Goal: Information Seeking & Learning: Understand process/instructions

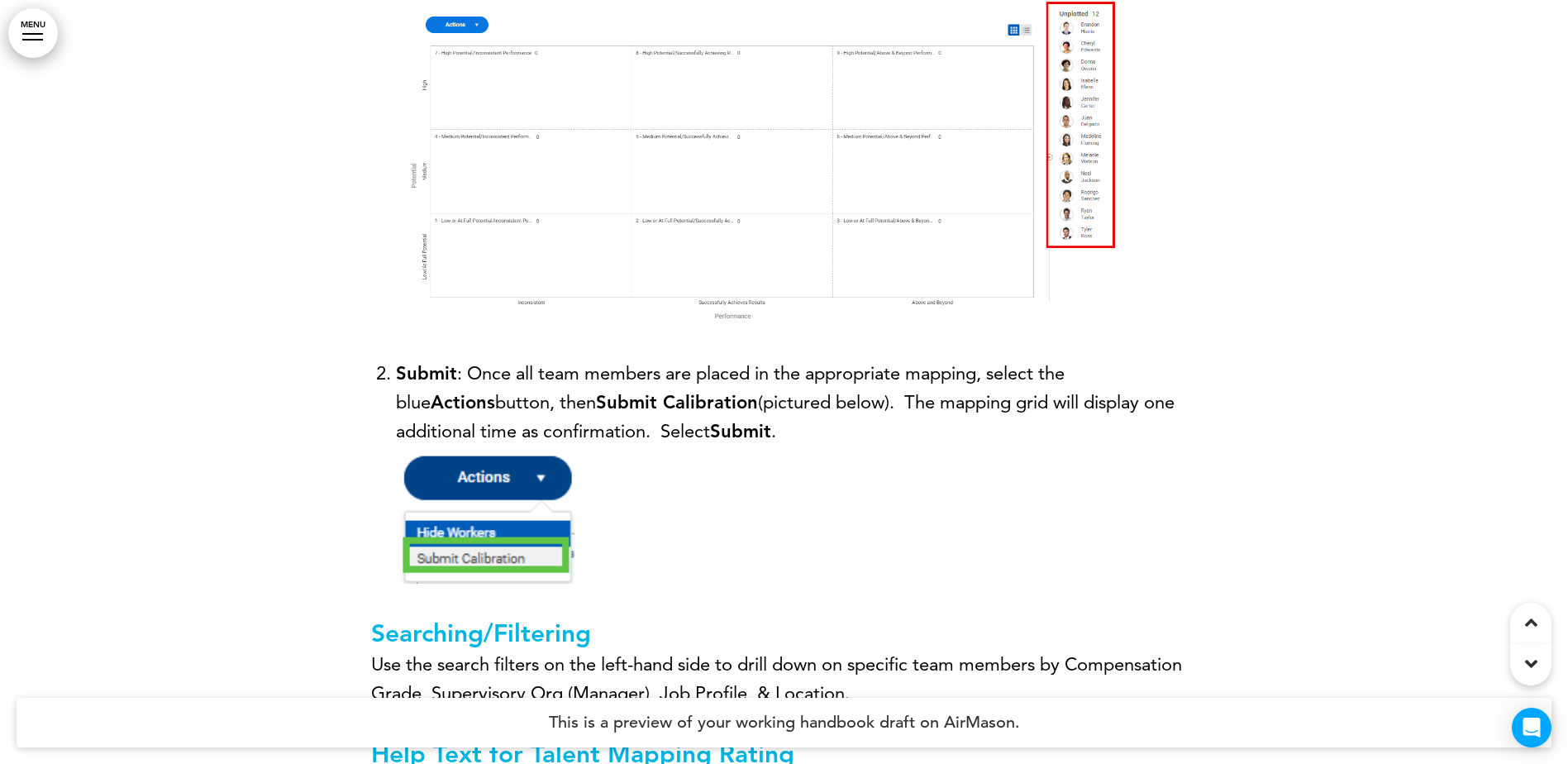
scroll to position [10831, 0]
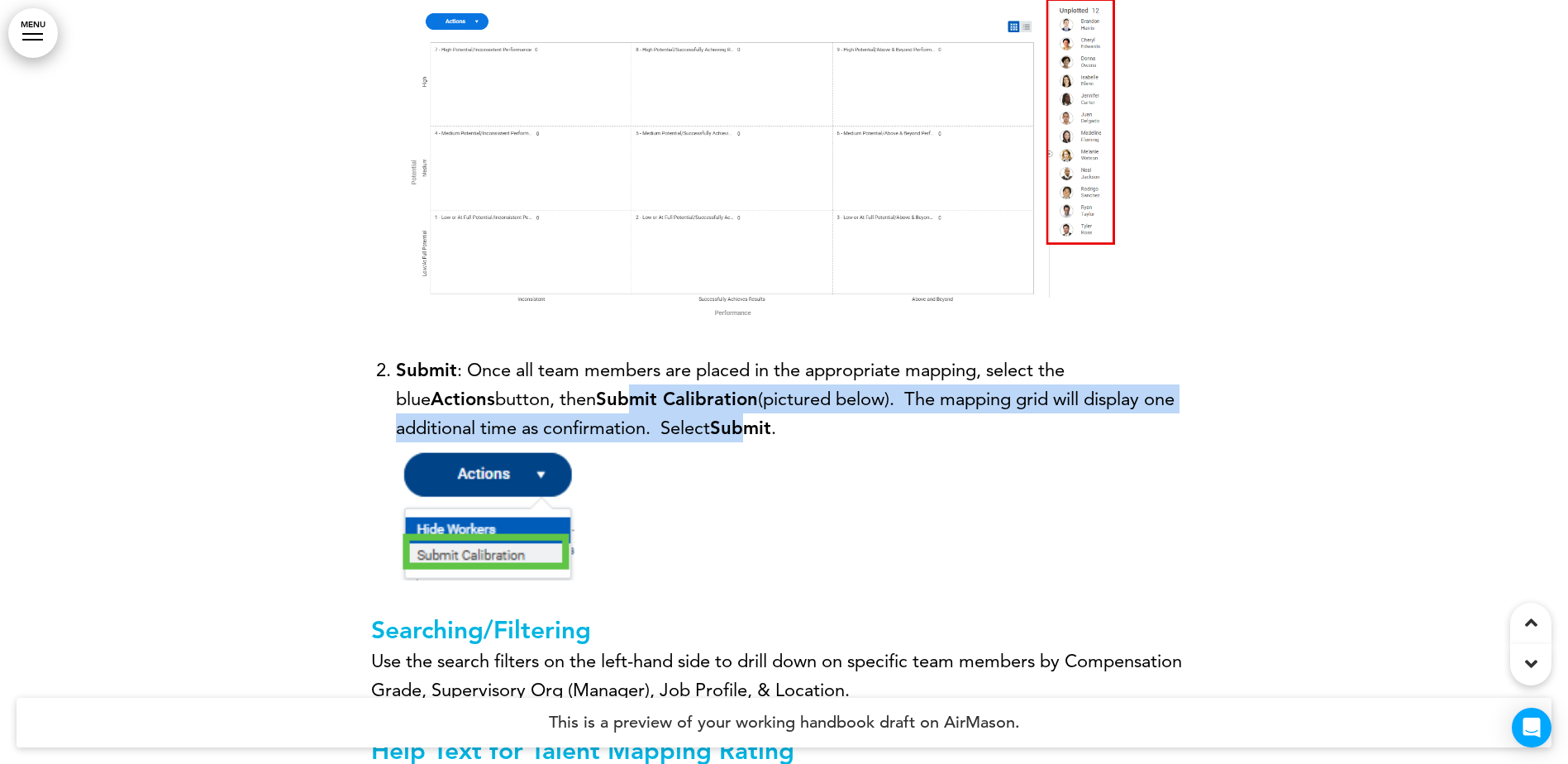
drag, startPoint x: 539, startPoint y: 406, endPoint x: 676, endPoint y: 429, distance: 138.9
click at [675, 430] on span "Submit : Once all team members are placed in the appropriate mapping, select th…" at bounding box center [785, 398] width 778 height 80
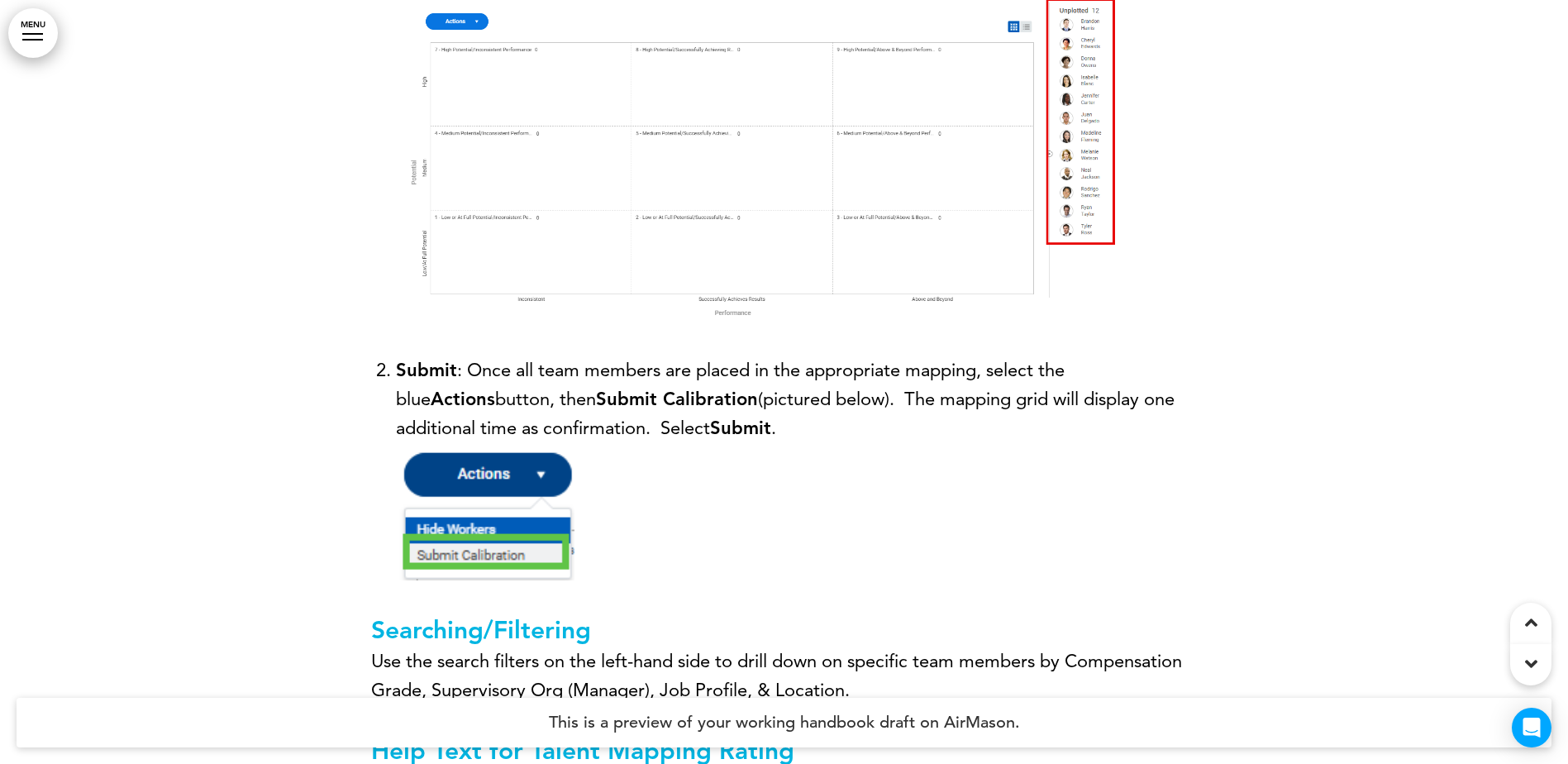
drag, startPoint x: 676, startPoint y: 429, endPoint x: 718, endPoint y: 432, distance: 42.1
click at [718, 432] on li "Submit : Once all team members are placed in the appropriate mapping, select th…" at bounding box center [797, 487] width 802 height 262
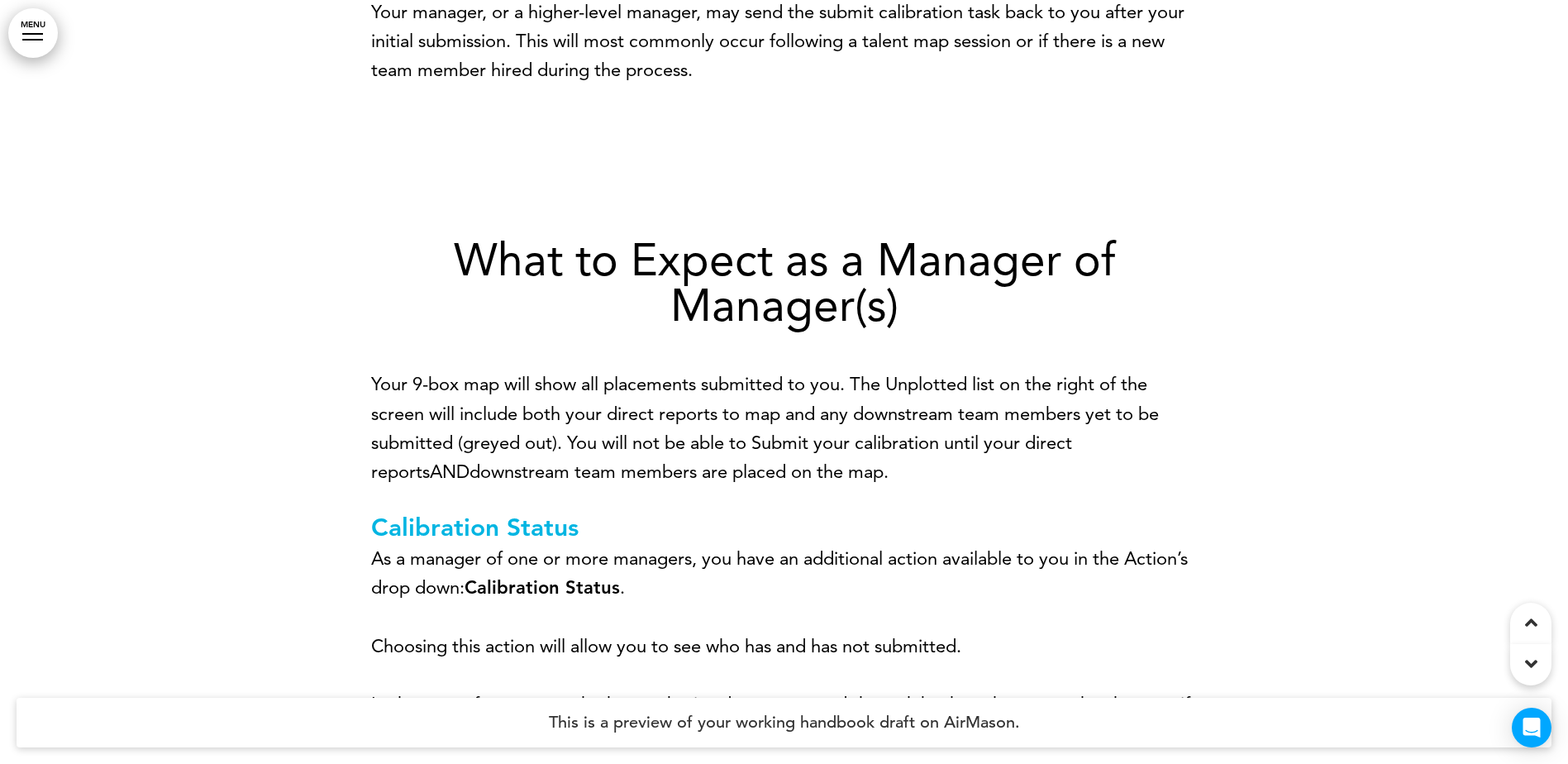
scroll to position [12650, 0]
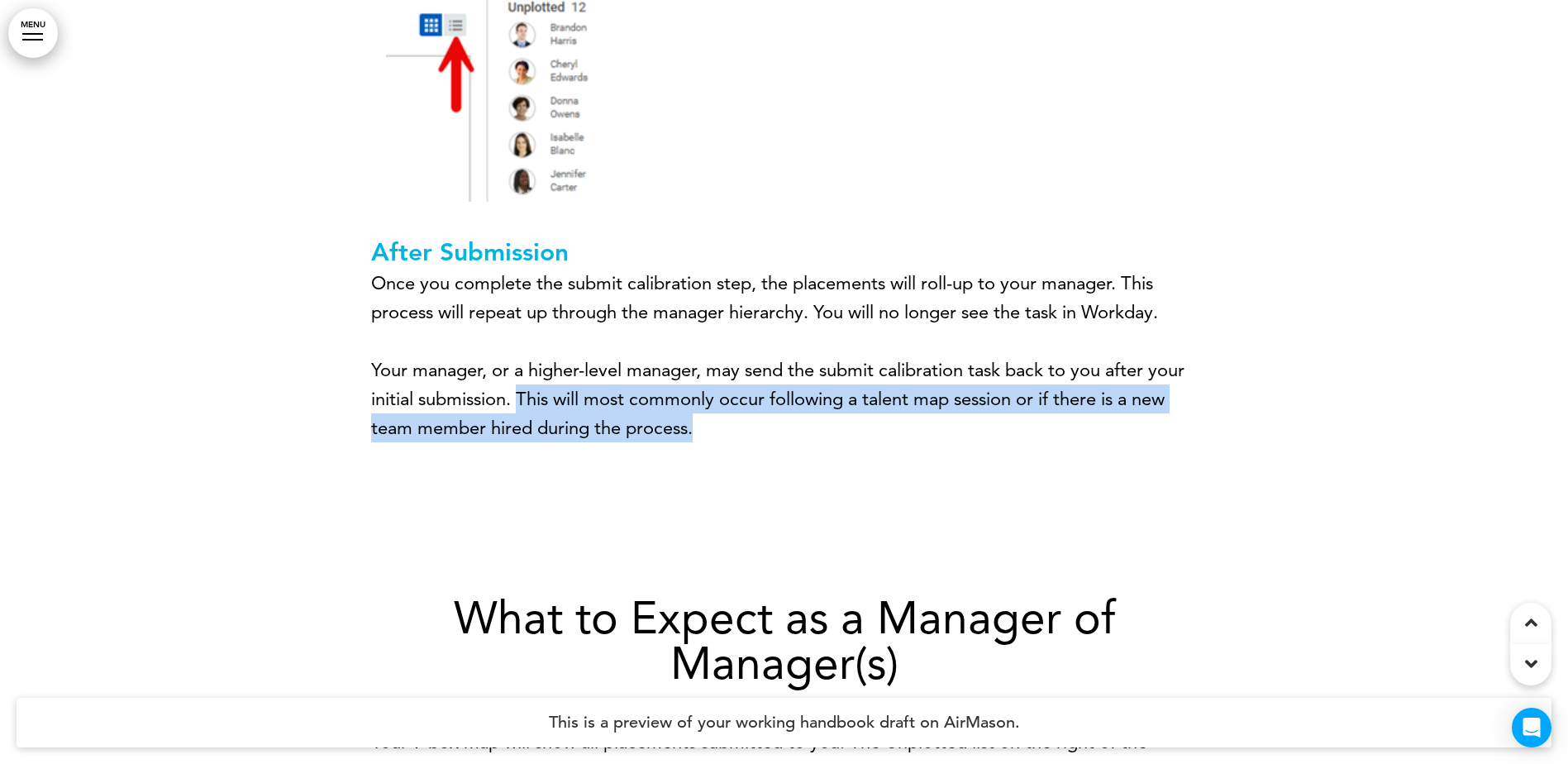
drag, startPoint x: 812, startPoint y: 410, endPoint x: 517, endPoint y: 395, distance: 295.4
click at [517, 395] on p "Your manager, or a higher-level manager, may send the submit calibration task b…" at bounding box center [784, 399] width 827 height 87
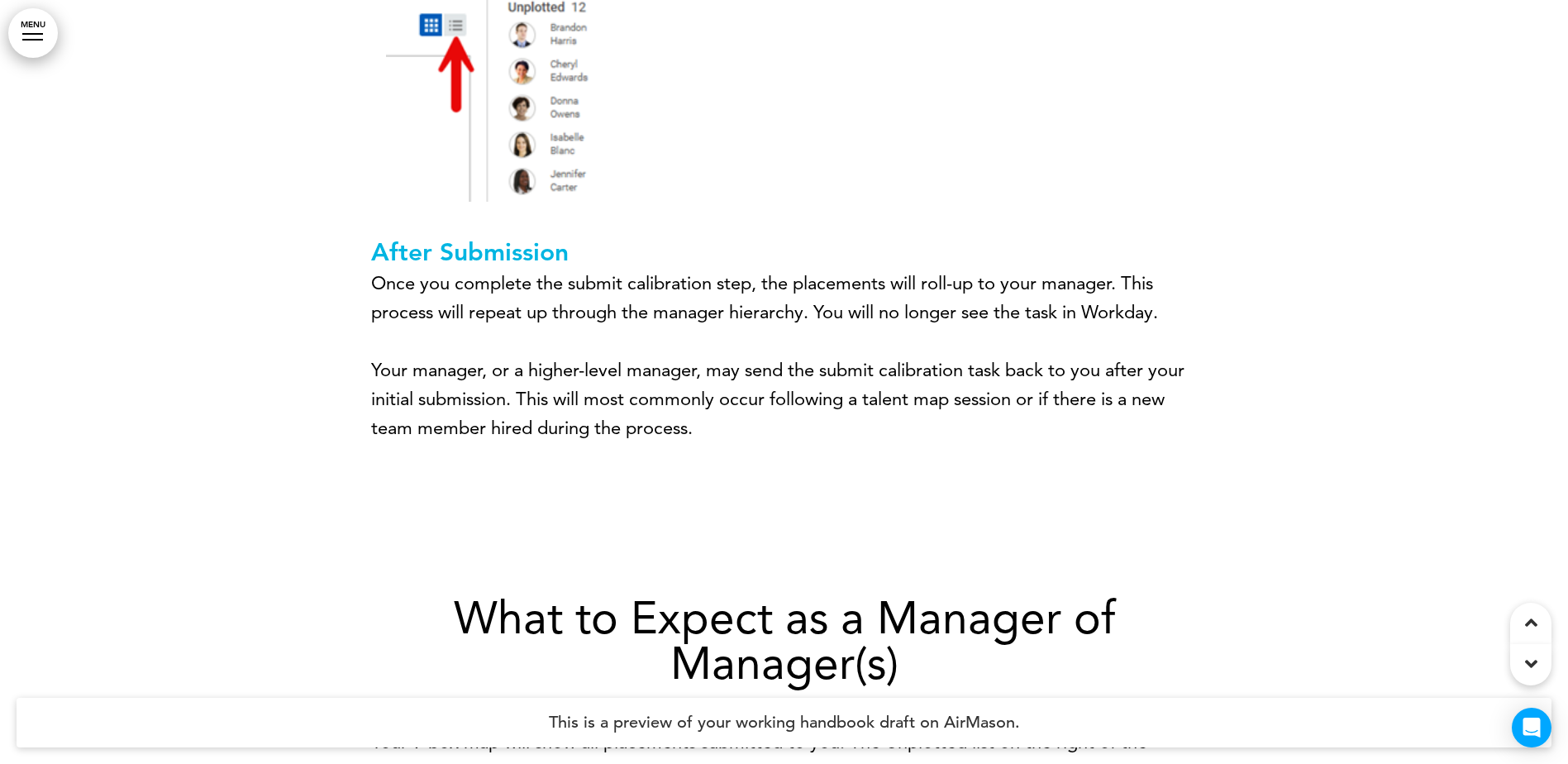
drag, startPoint x: 517, startPoint y: 395, endPoint x: 285, endPoint y: 226, distance: 287.0
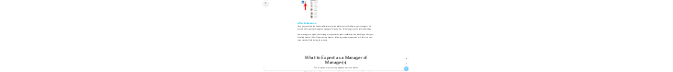
scroll to position [10936, 0]
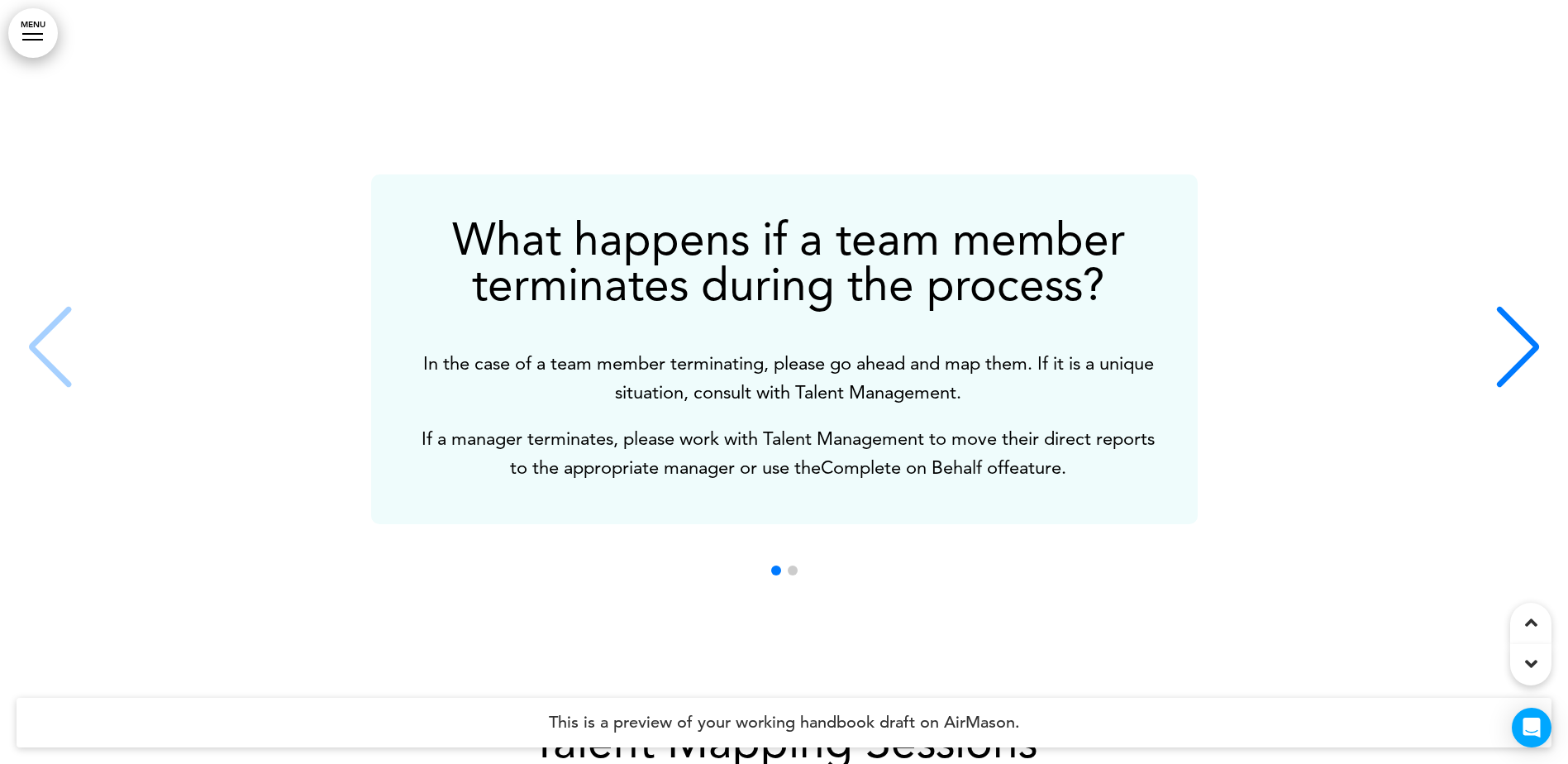
scroll to position [14254, 0]
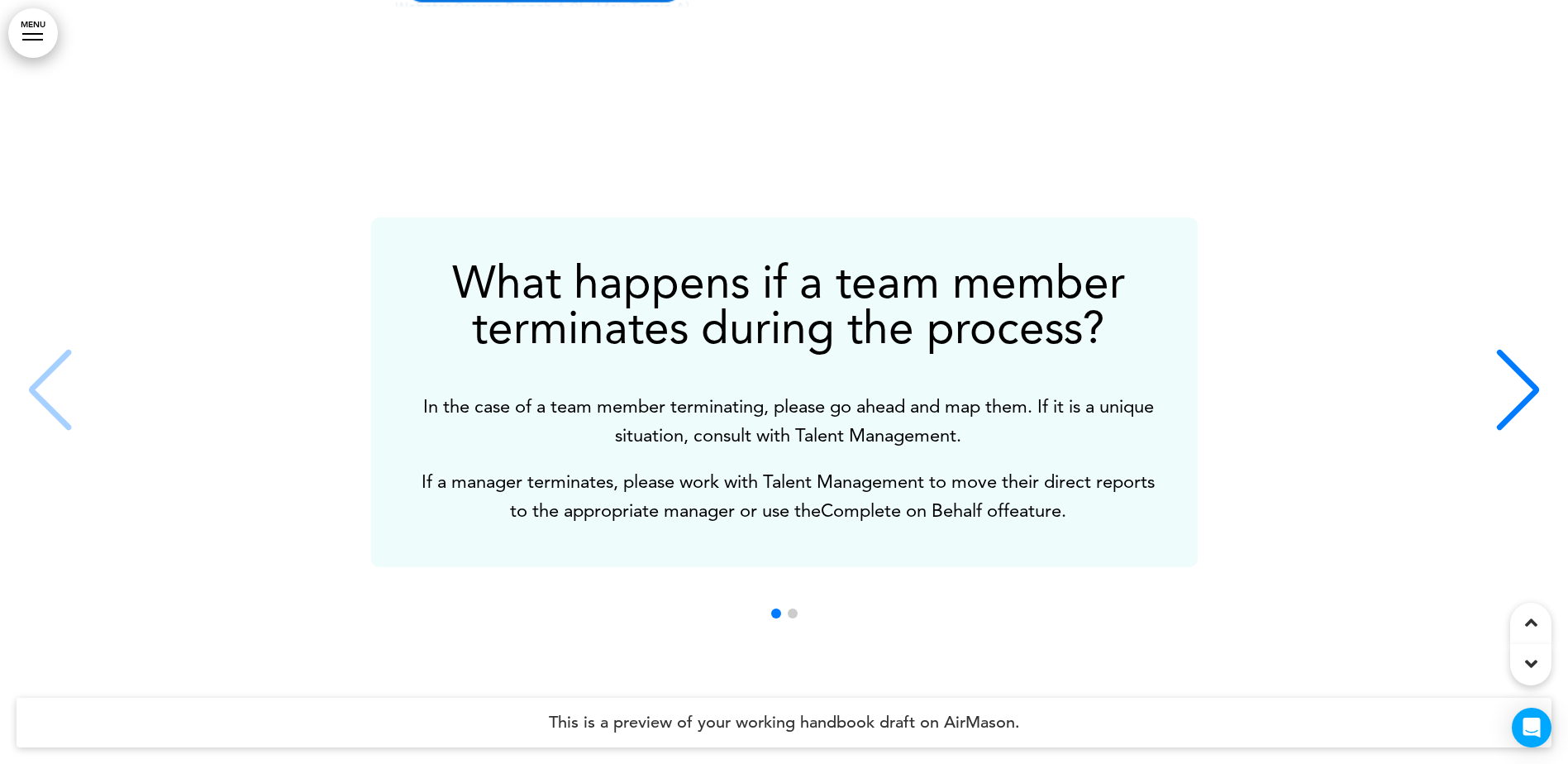
click at [1529, 416] on div "Next slide" at bounding box center [1518, 390] width 50 height 83
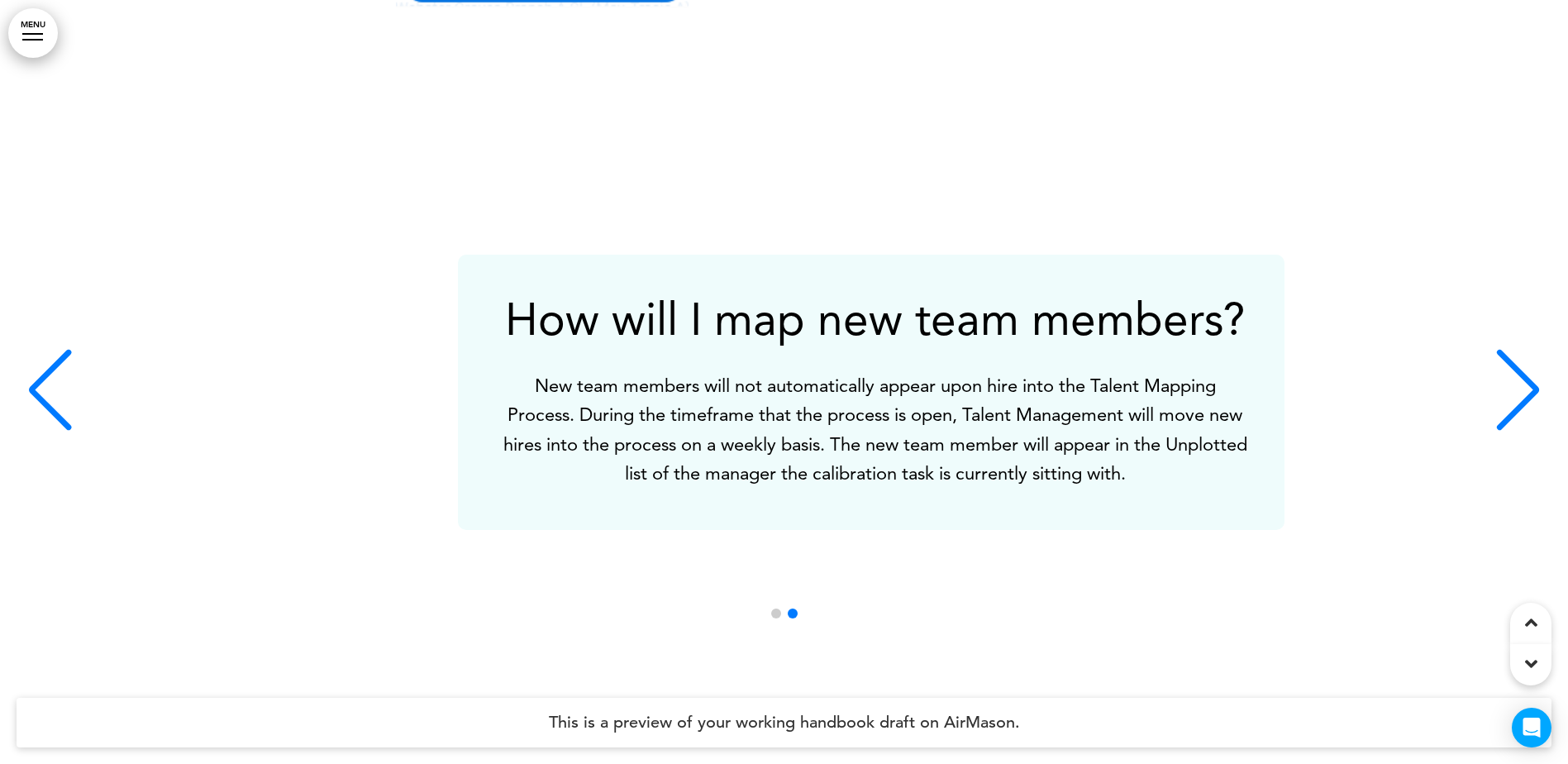
scroll to position [0, 1543]
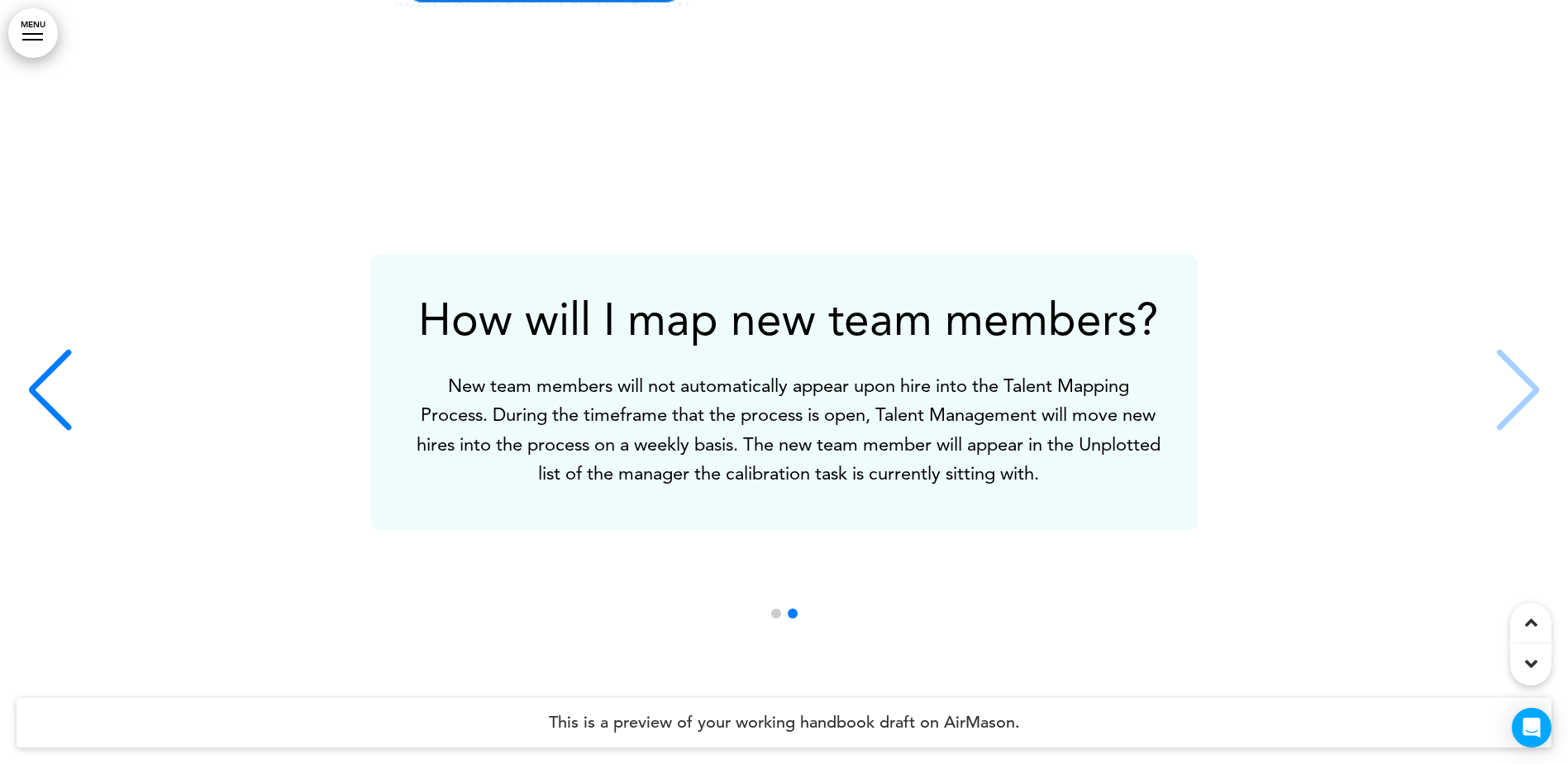
click at [1529, 417] on div "How will I map new team members? New team members will not automatically appear…" at bounding box center [784, 393] width 1535 height 276
click at [1524, 414] on div "How will I map new team members? New team members will not automatically appear…" at bounding box center [784, 393] width 1535 height 276
click at [1511, 401] on div "How will I map new team members? New team members will not automatically appear…" at bounding box center [784, 393] width 1535 height 276
click at [1509, 389] on div "How will I map new team members? New team members will not automatically appear…" at bounding box center [784, 393] width 1535 height 276
click at [1520, 383] on div "How will I map new team members? New team members will not automatically appear…" at bounding box center [784, 393] width 1535 height 276
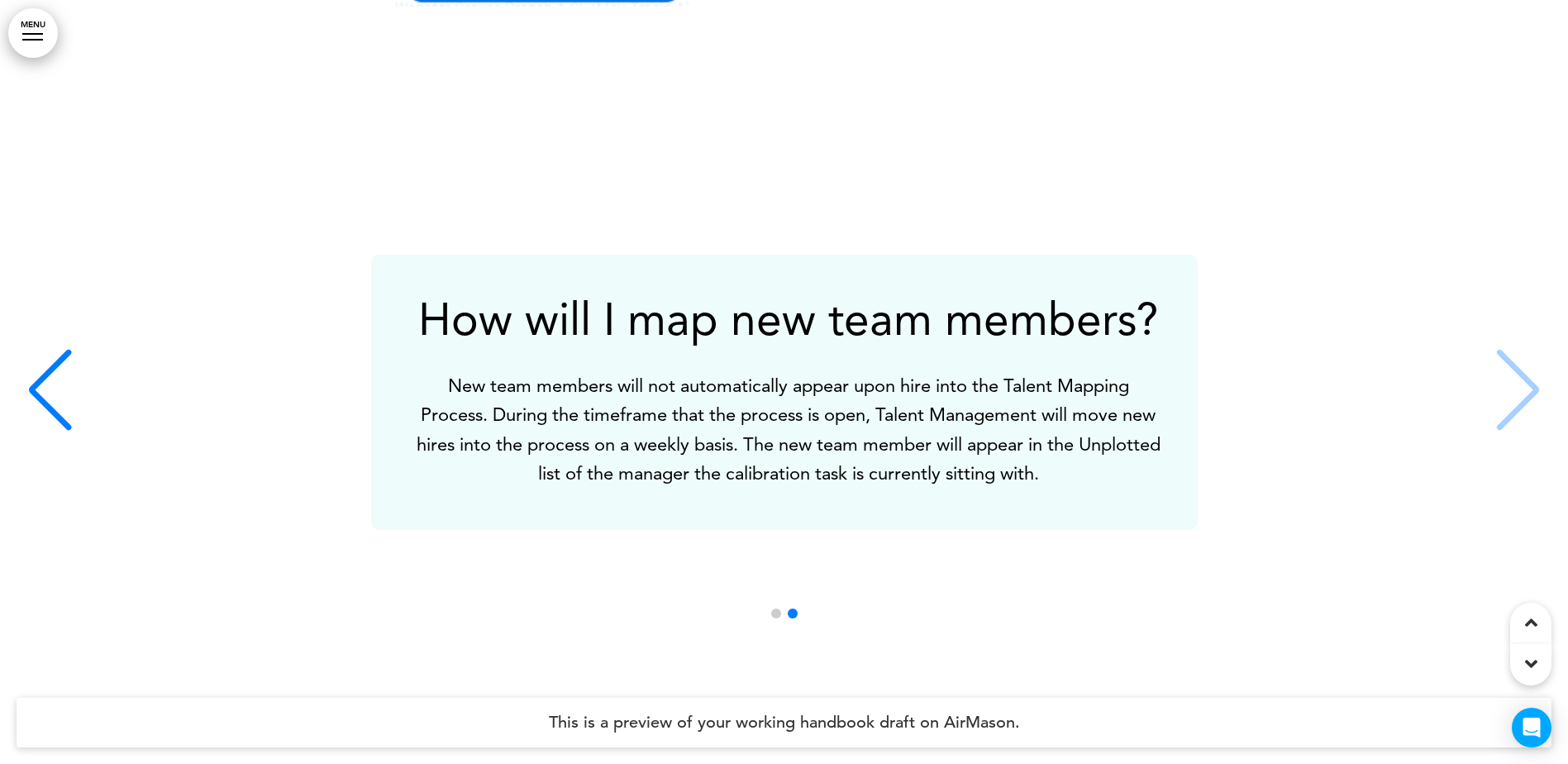
click at [1052, 530] on div "How will I map new team members? New team members will not automatically appear…" at bounding box center [784, 393] width 827 height 276
click at [594, 399] on p "New team members will not automatically appear upon hire into the Talent Mappin…" at bounding box center [788, 429] width 750 height 116
click at [1097, 488] on div "How will I map new team members? New team members will not automatically appear…" at bounding box center [776, 393] width 809 height 193
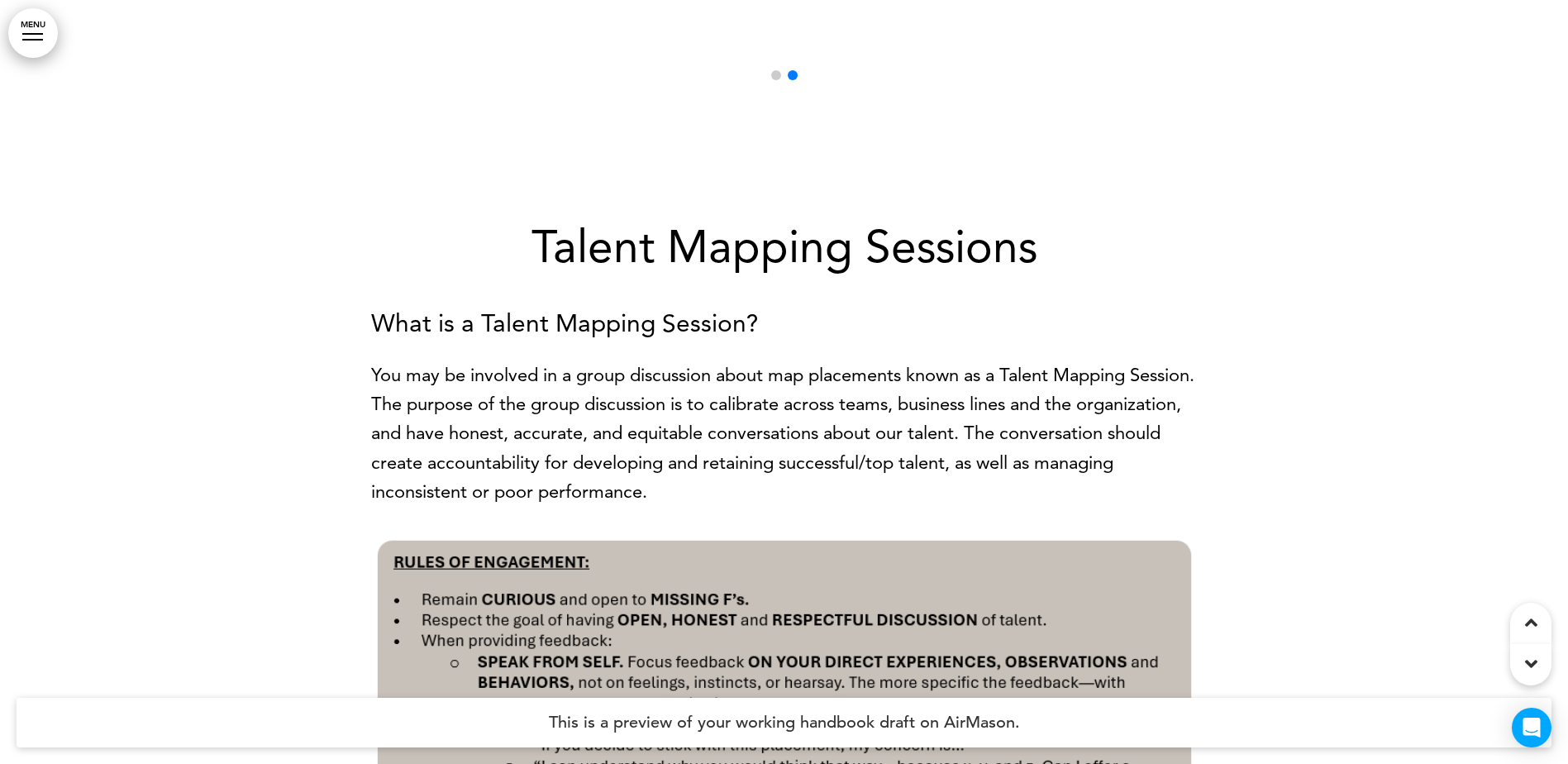
scroll to position [14833, 0]
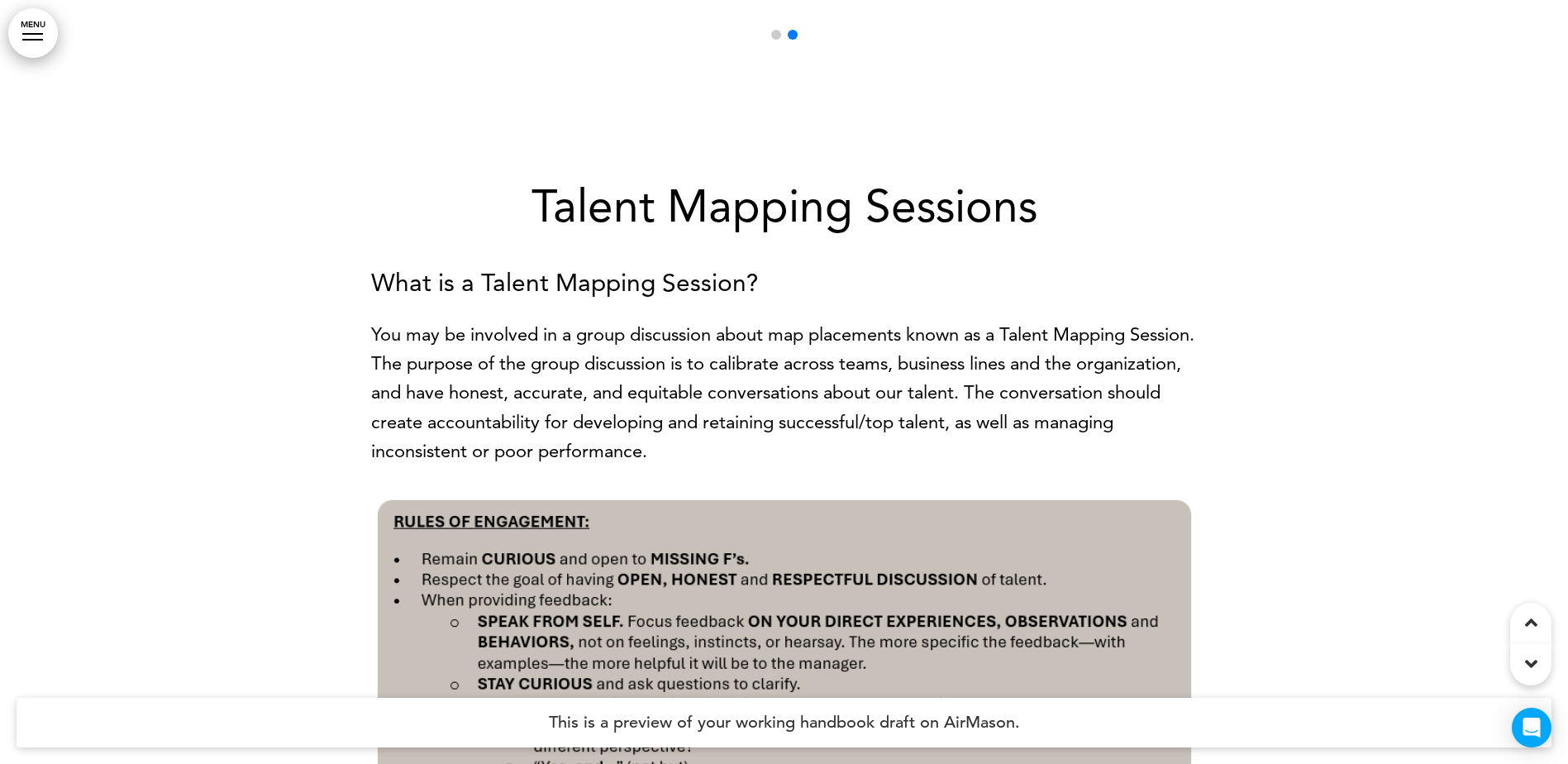
click at [621, 450] on p "You may be involved in a group discussion about map placements known as a Talen…" at bounding box center [784, 393] width 827 height 146
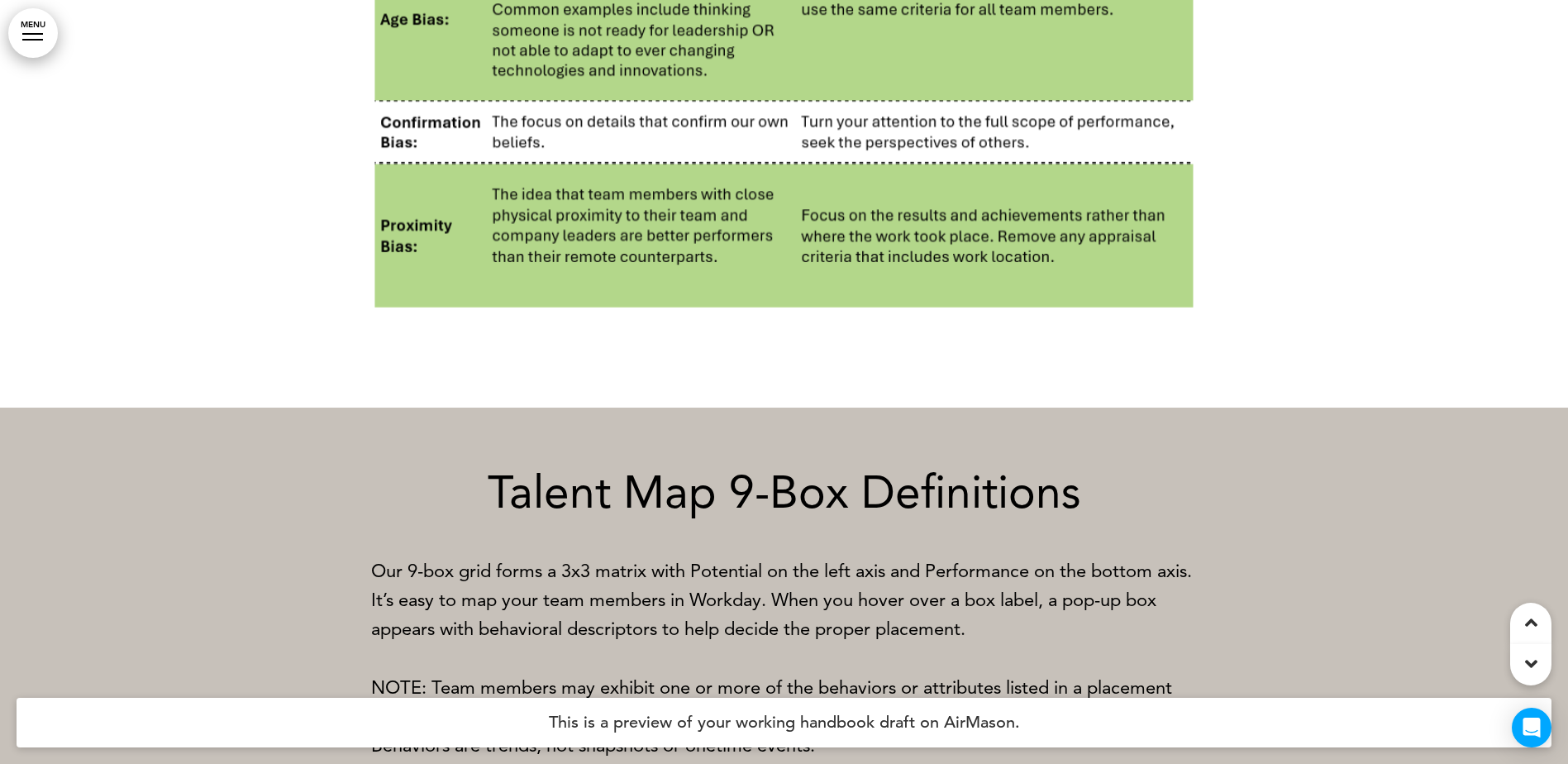
scroll to position [8054, 0]
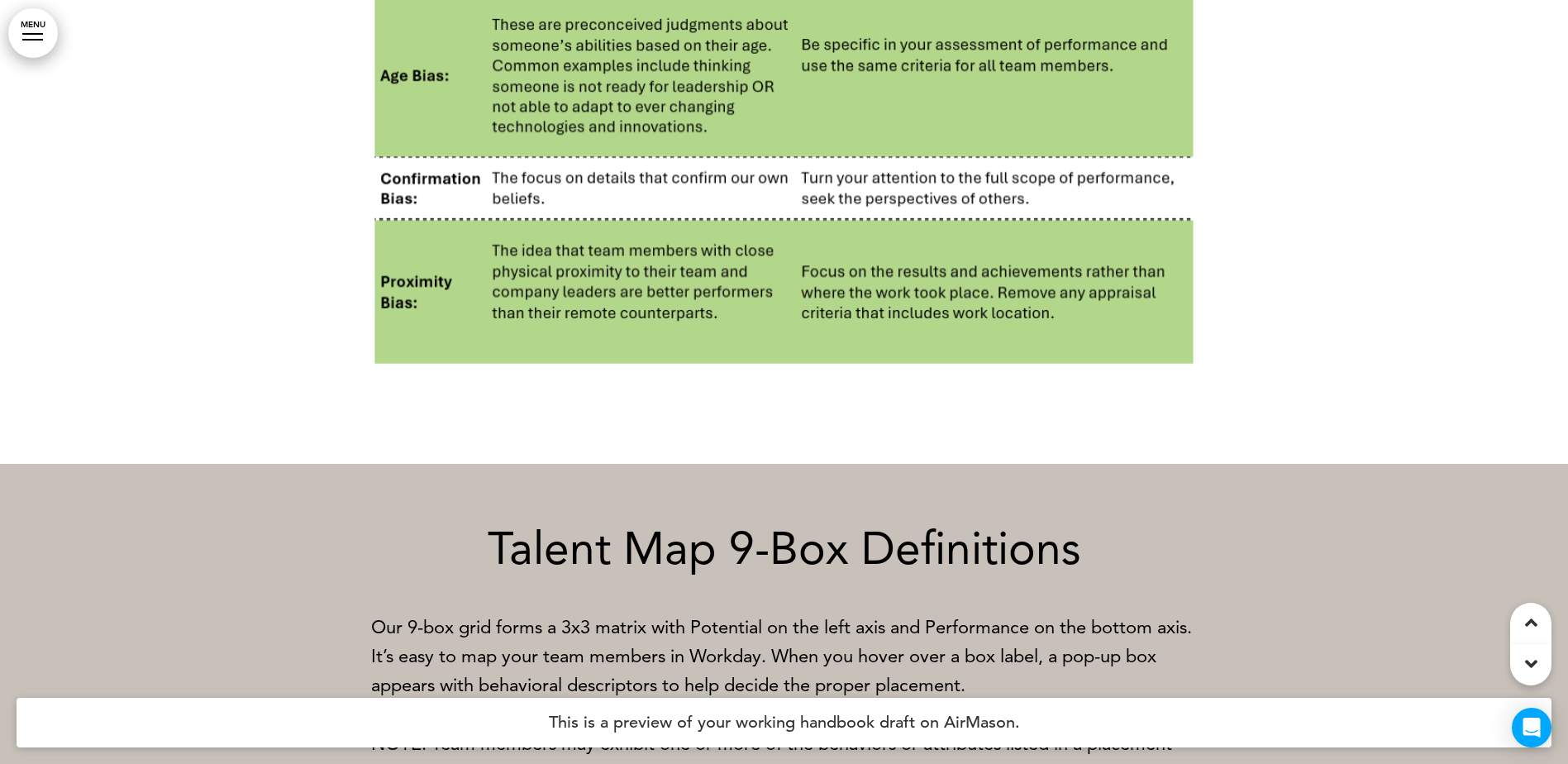
click at [886, 718] on h4 "This is a preview of your working handbook draft on AirMason." at bounding box center [784, 723] width 1535 height 50
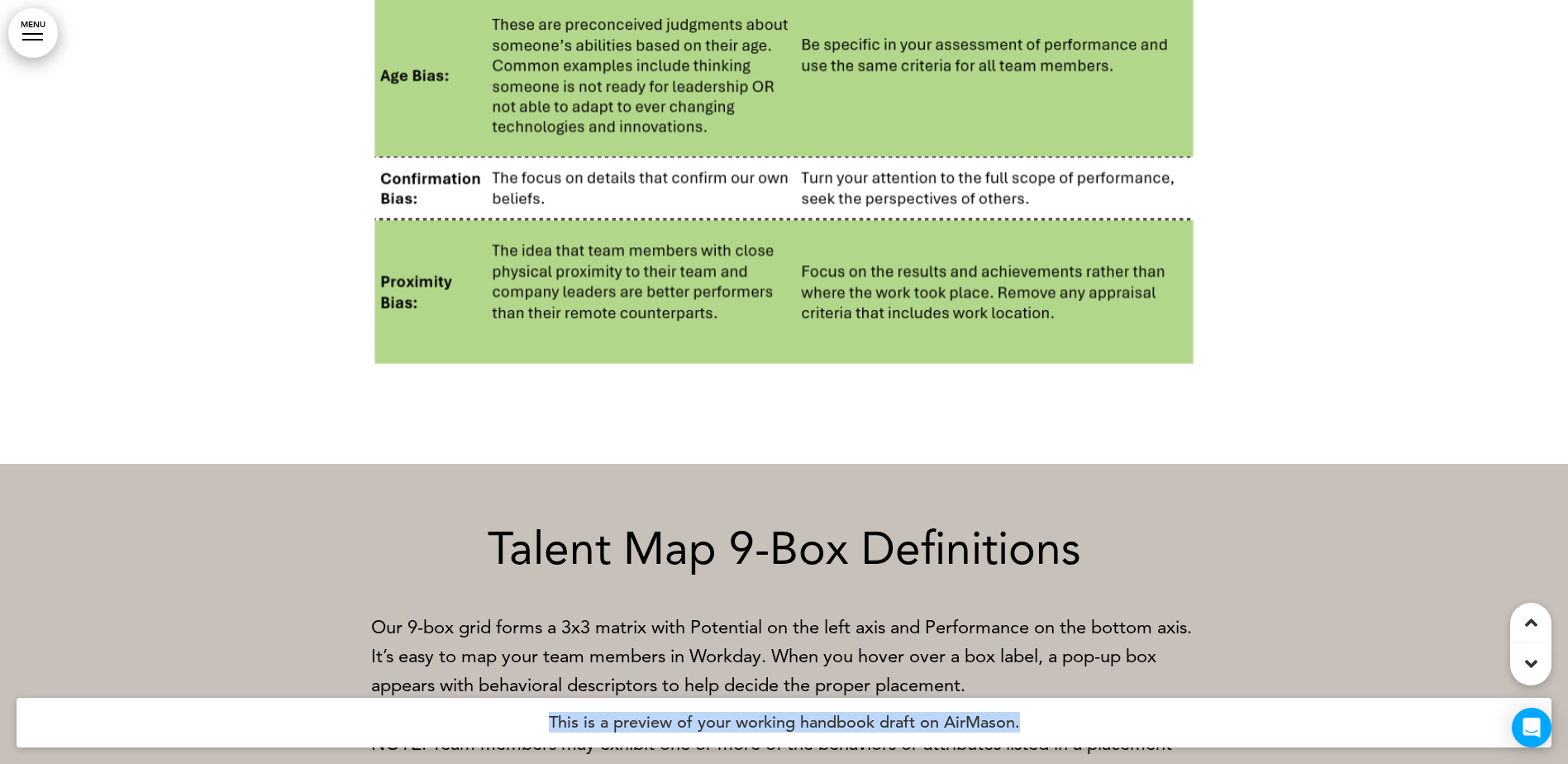
click at [886, 718] on h4 "This is a preview of your working handbook draft on AirMason." at bounding box center [784, 723] width 1535 height 50
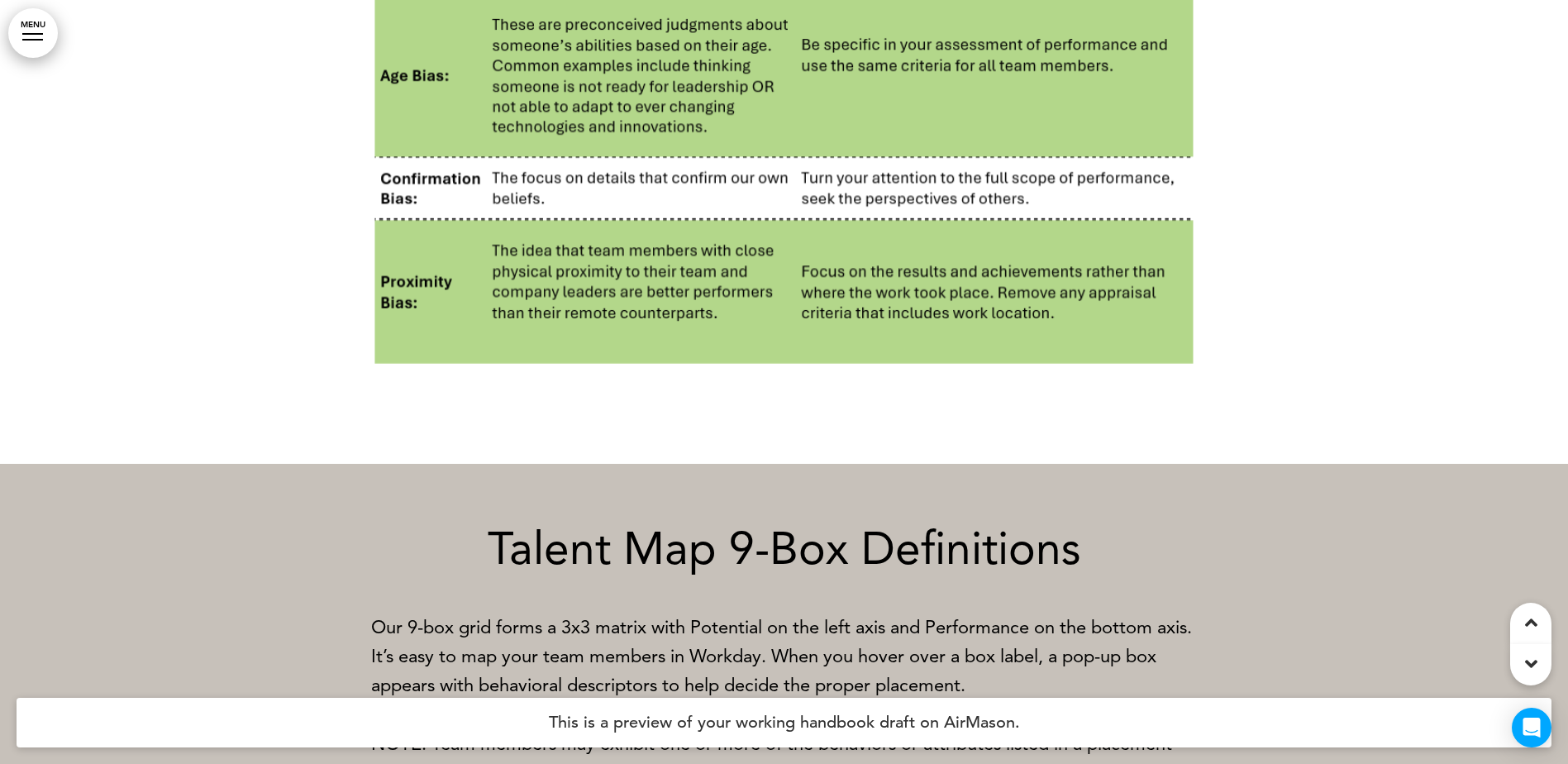
drag, startPoint x: 886, startPoint y: 718, endPoint x: 754, endPoint y: 590, distance: 183.9
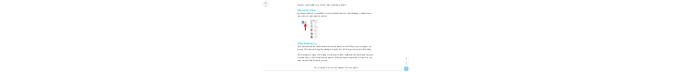
scroll to position [0, 608]
